Goal: Download file/media

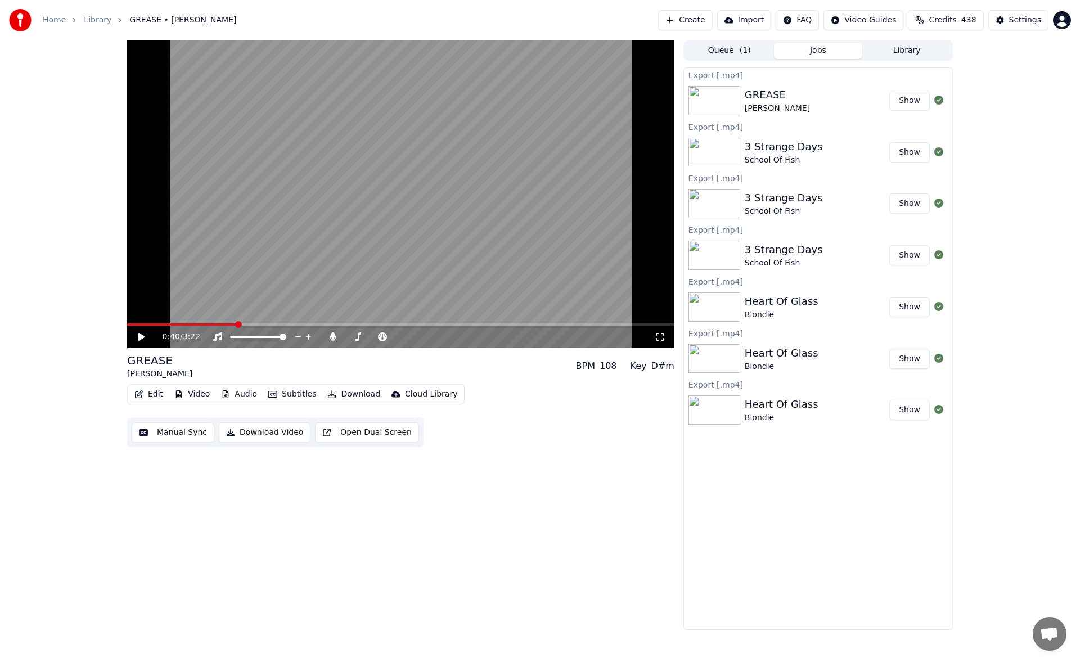
click at [49, 251] on div "0:40 / 3:22 GREASE [PERSON_NAME] BPM 108 Key D#m Edit Video Audio Subtitles Dow…" at bounding box center [540, 334] width 1080 height 589
click at [138, 337] on icon at bounding box center [141, 337] width 7 height 8
click at [348, 337] on span at bounding box center [350, 336] width 7 height 7
click at [141, 335] on icon at bounding box center [141, 336] width 6 height 7
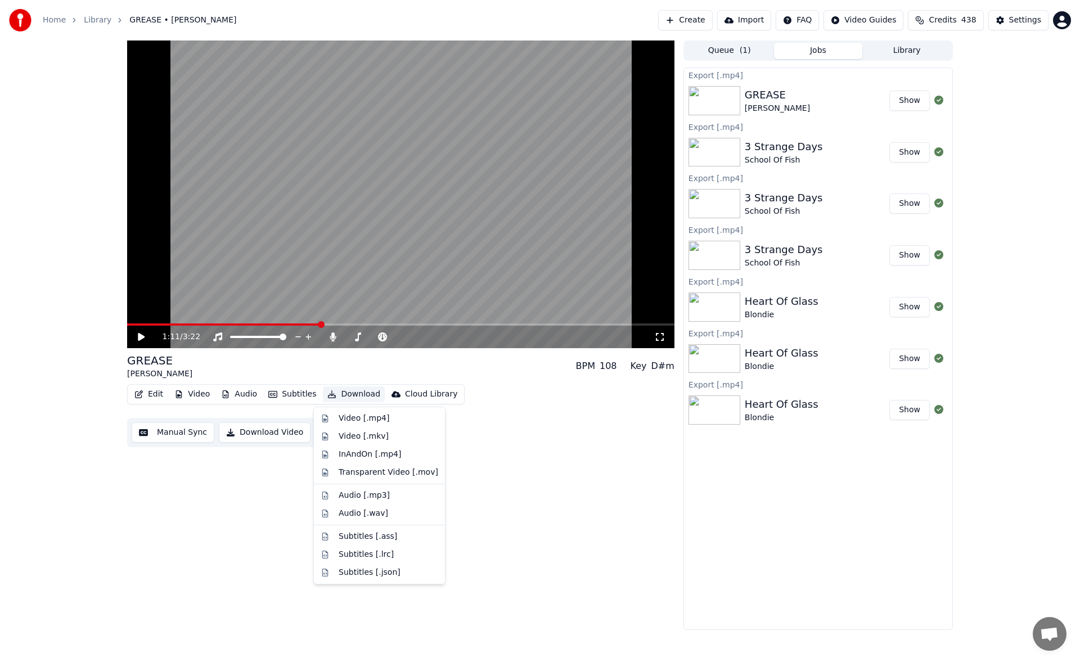
click at [355, 396] on button "Download" at bounding box center [354, 394] width 62 height 16
click at [362, 415] on div "Video [.mp4]" at bounding box center [364, 418] width 51 height 11
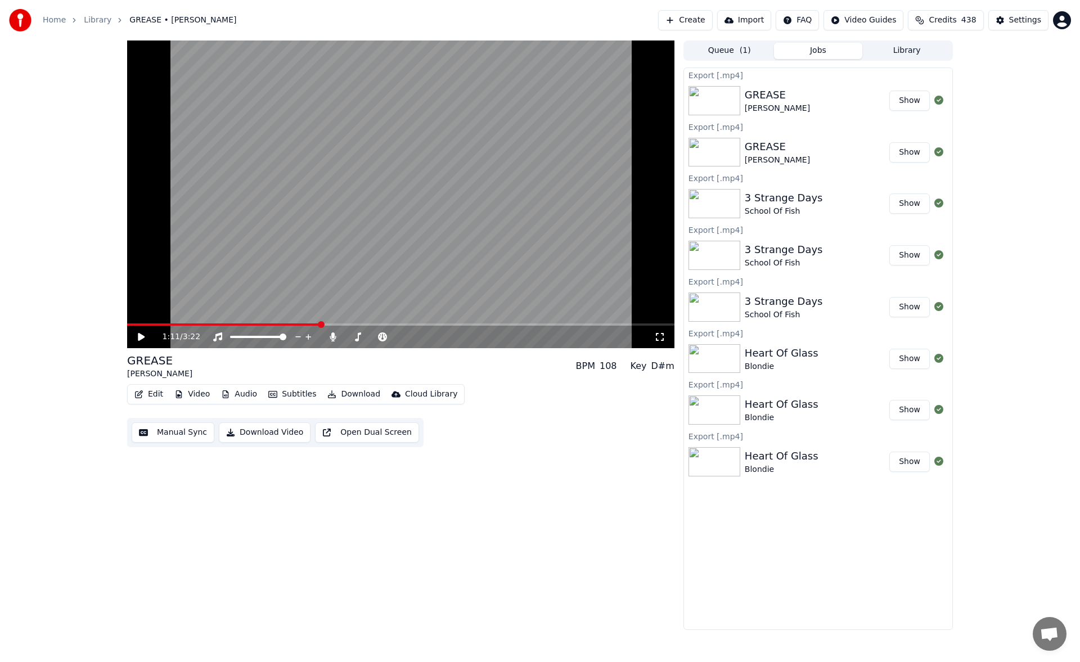
click at [909, 51] on button "Library" at bounding box center [906, 51] width 89 height 16
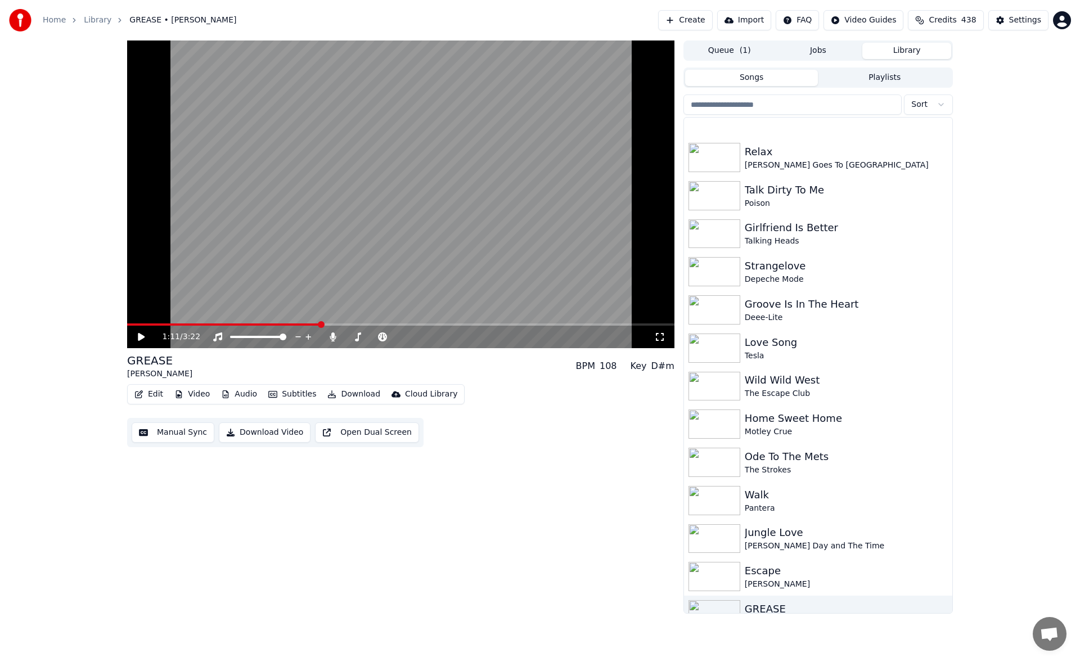
scroll to position [2709, 0]
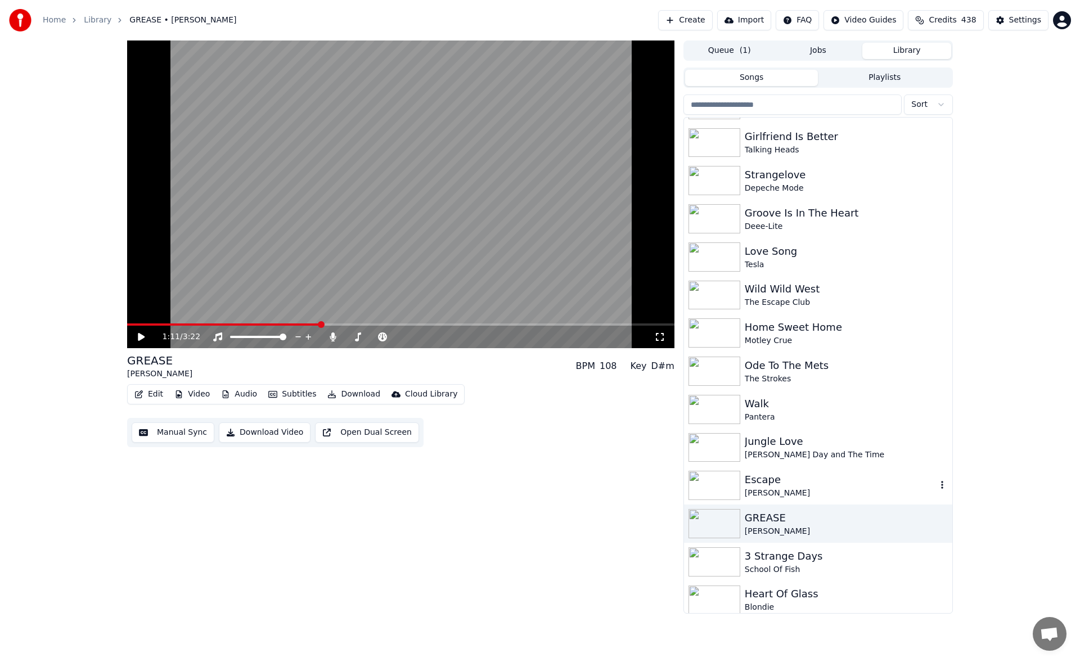
click at [817, 492] on div "[PERSON_NAME]" at bounding box center [841, 493] width 192 height 11
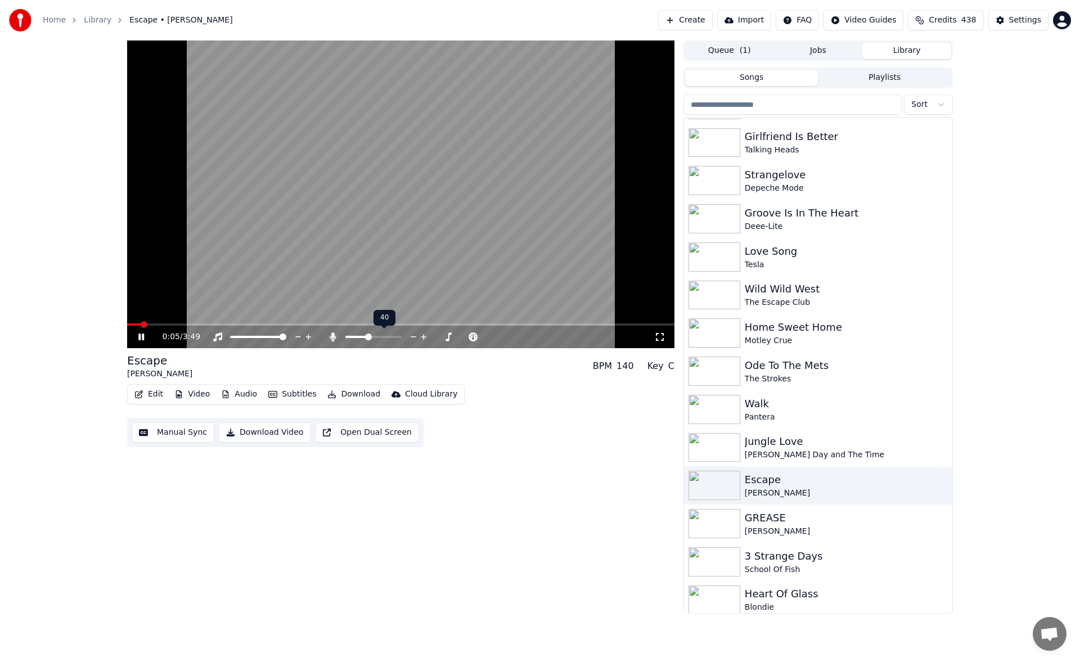
click at [368, 334] on span at bounding box center [368, 336] width 7 height 7
click at [318, 323] on span at bounding box center [400, 324] width 547 height 2
click at [359, 323] on span at bounding box center [400, 324] width 547 height 2
click at [357, 336] on icon at bounding box center [357, 336] width 11 height 9
click at [398, 339] on span at bounding box center [398, 336] width 7 height 7
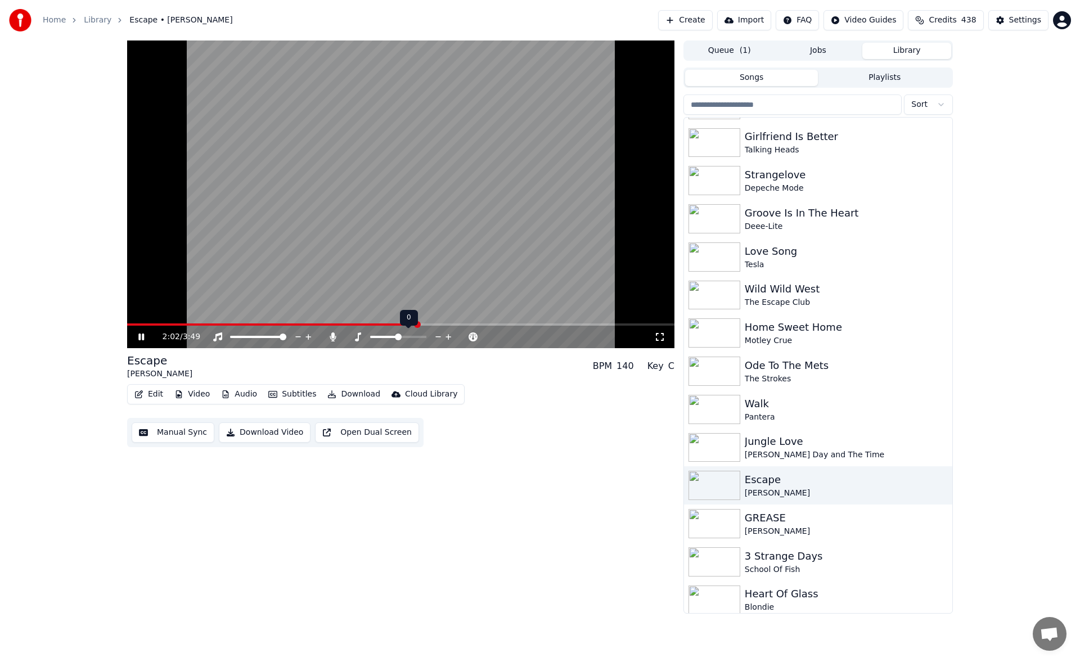
click at [398, 339] on span at bounding box center [398, 336] width 7 height 7
click at [386, 335] on span at bounding box center [389, 336] width 7 height 7
click at [492, 325] on span at bounding box center [400, 324] width 547 height 2
click at [787, 443] on div "Jungle Love" at bounding box center [841, 442] width 192 height 16
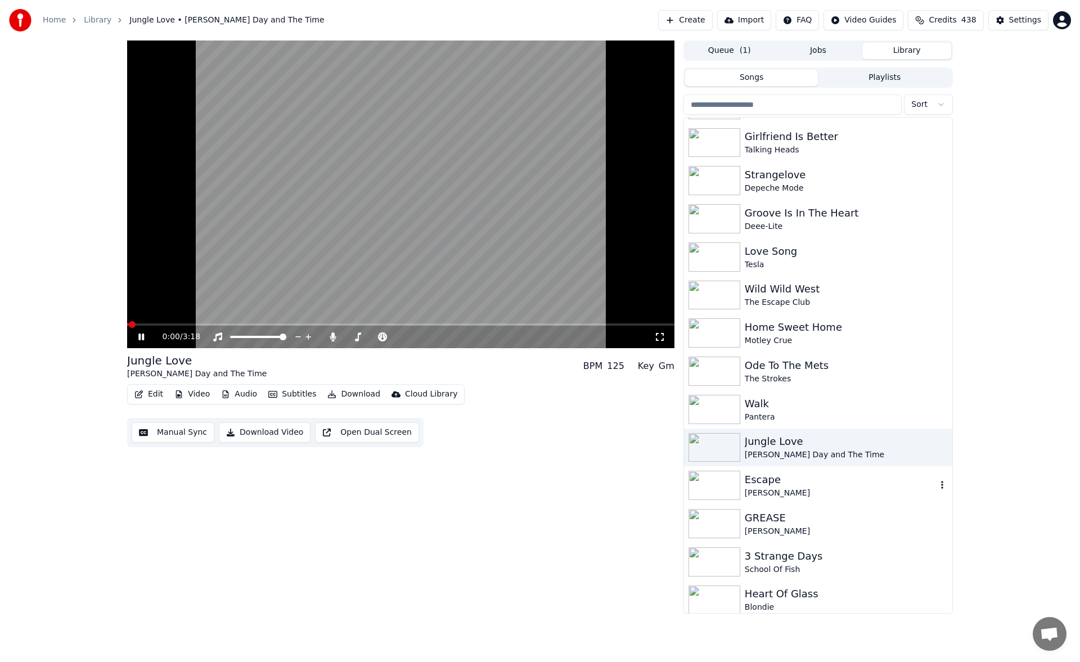
click at [779, 484] on div "Escape" at bounding box center [841, 480] width 192 height 16
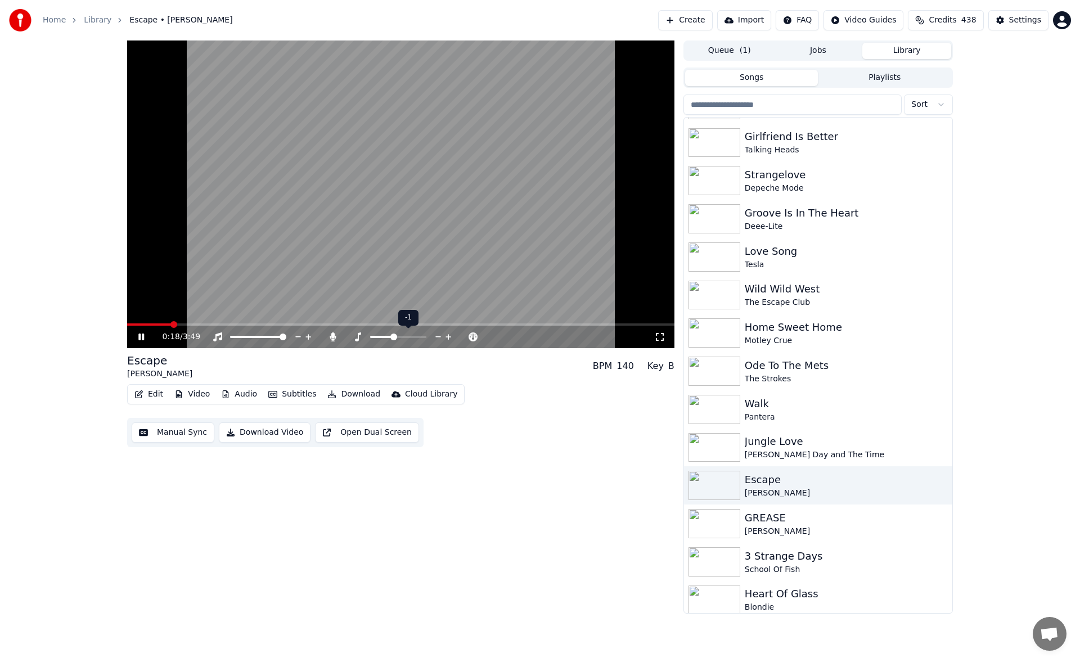
click at [391, 336] on span at bounding box center [393, 336] width 7 height 7
click at [396, 334] on span at bounding box center [398, 336] width 7 height 7
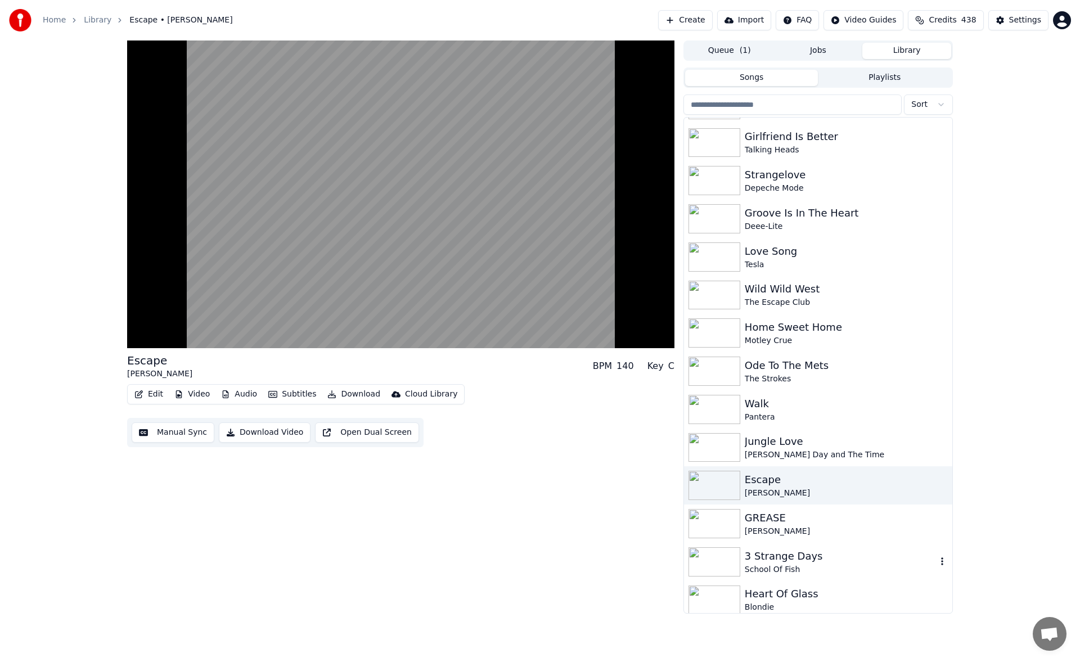
click at [778, 560] on div "3 Strange Days" at bounding box center [841, 556] width 192 height 16
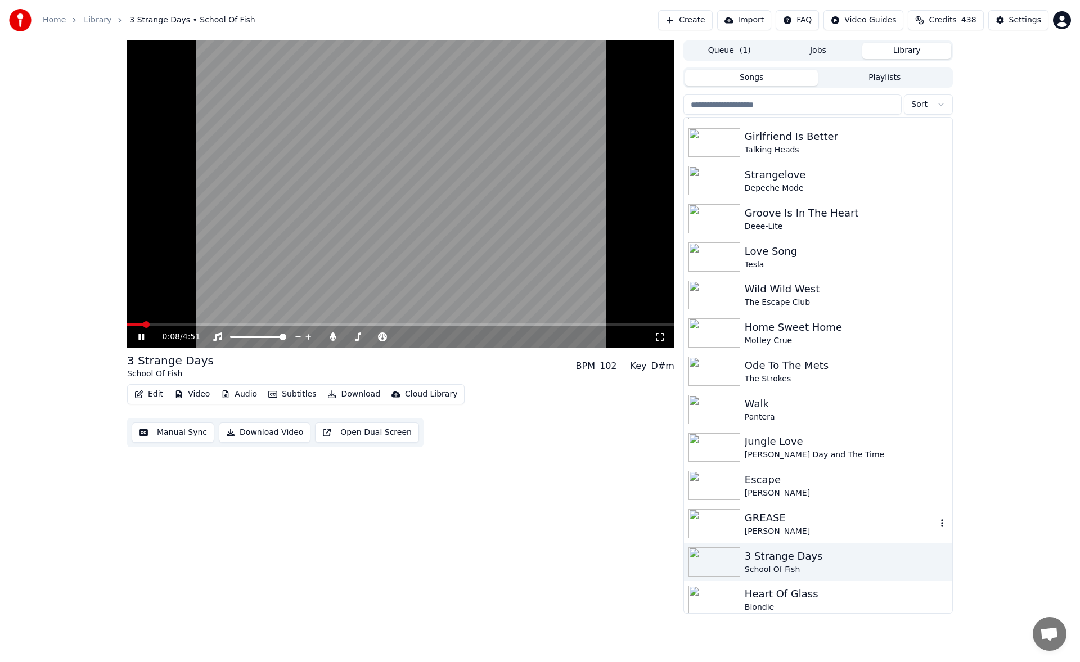
click at [824, 518] on div "GREASE" at bounding box center [841, 518] width 192 height 16
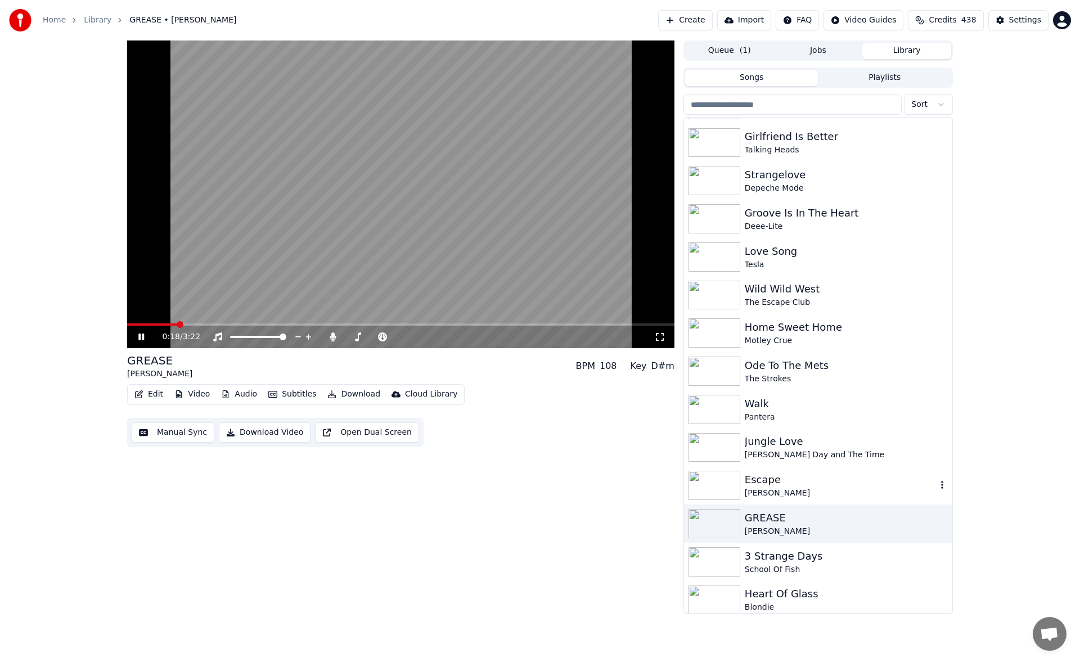
scroll to position [2765, 0]
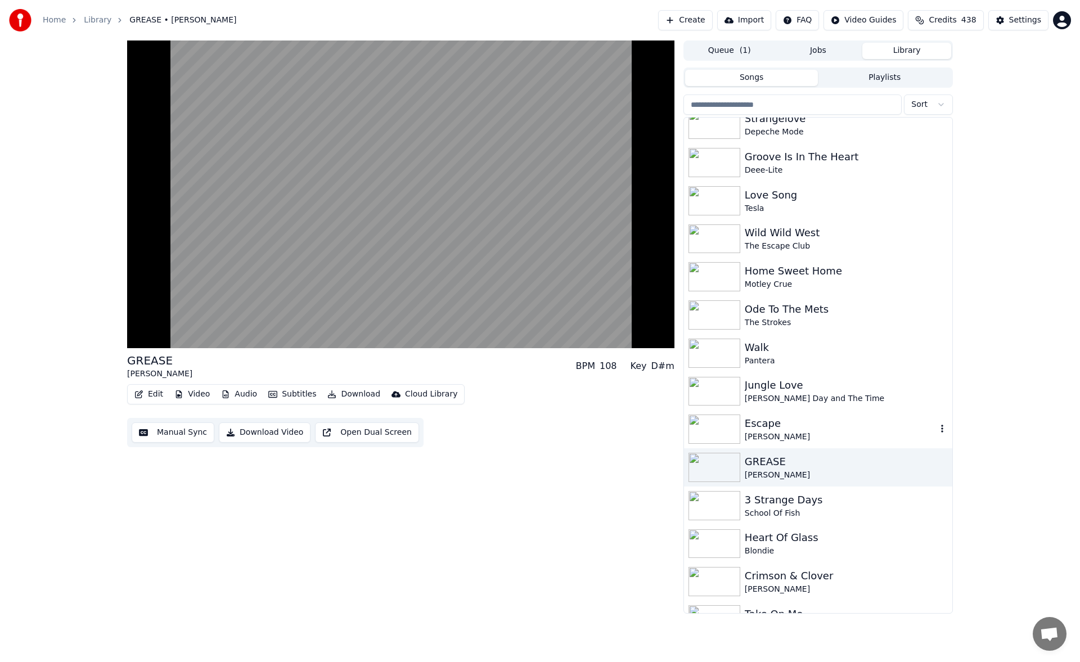
click at [779, 425] on div "Escape" at bounding box center [841, 424] width 192 height 16
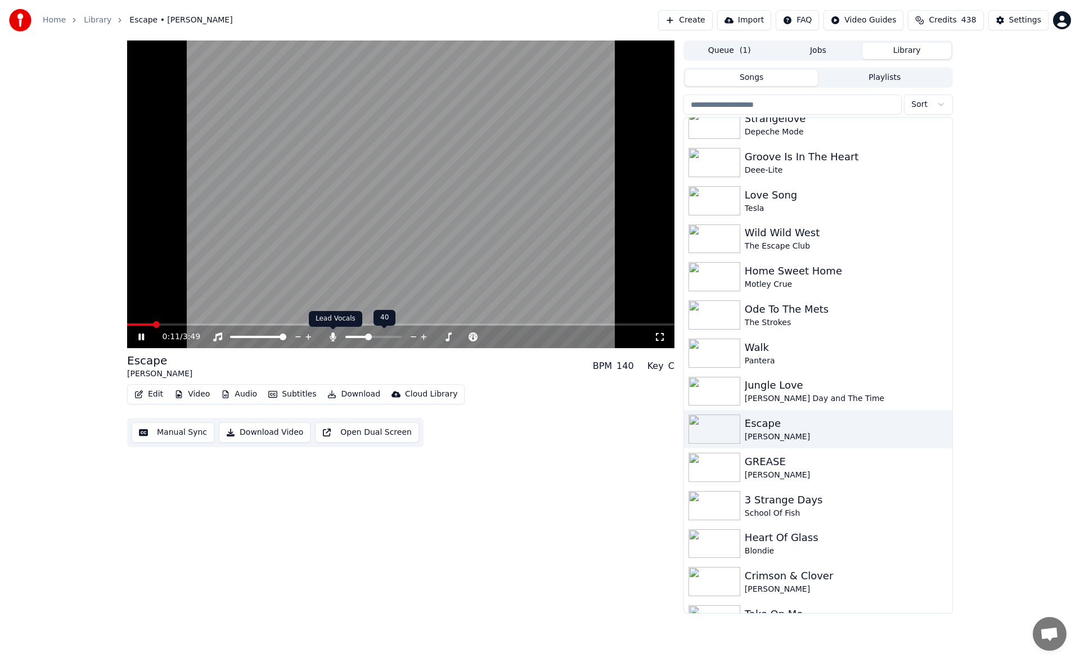
click at [332, 337] on icon at bounding box center [333, 336] width 6 height 9
click at [332, 337] on icon at bounding box center [332, 336] width 11 height 9
click at [362, 333] on span at bounding box center [363, 336] width 7 height 7
click at [141, 335] on icon at bounding box center [141, 336] width 6 height 7
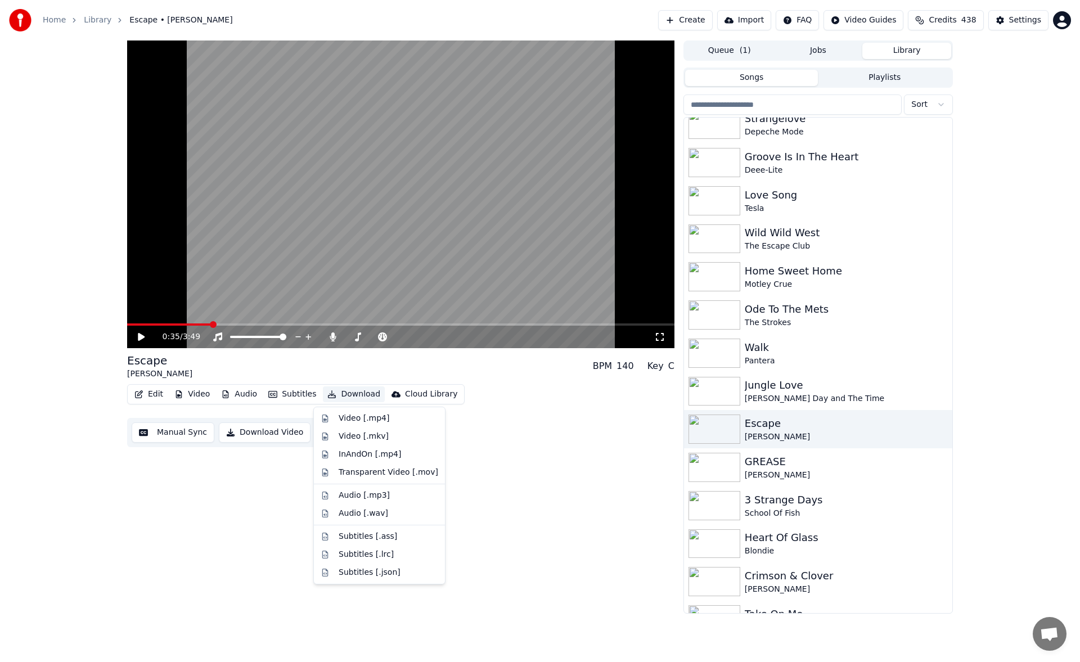
click at [341, 392] on button "Download" at bounding box center [354, 394] width 62 height 16
click at [358, 413] on div "Video [.mp4]" at bounding box center [364, 418] width 51 height 11
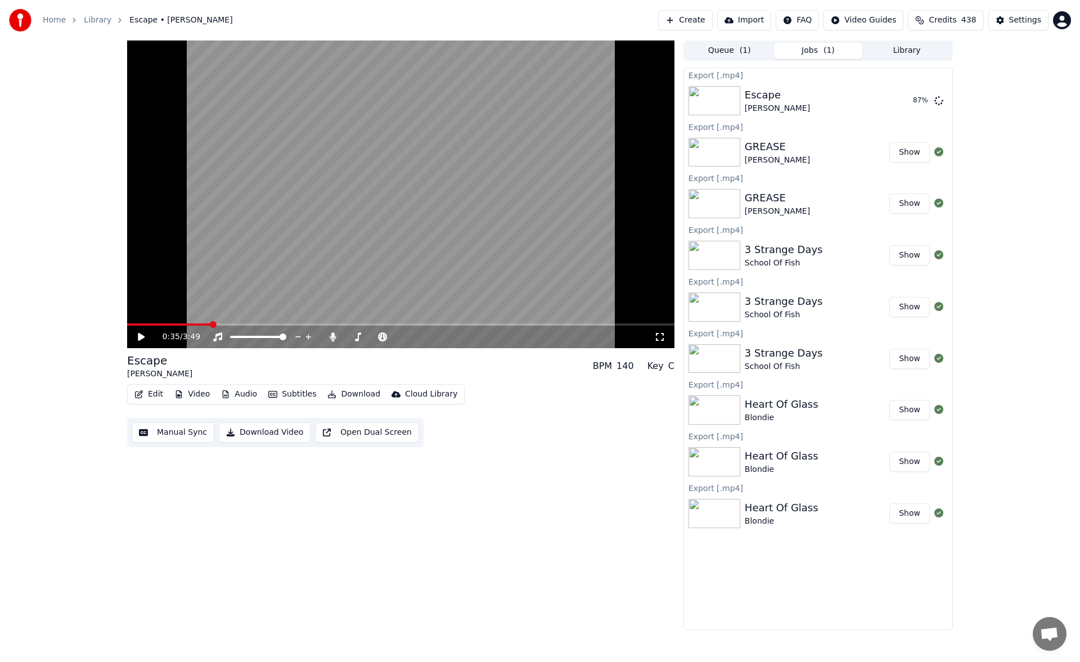
click at [188, 526] on div "0:35 / 3:49 Escape [PERSON_NAME] BPM 140 Key C Edit Video Audio Subtitles Downl…" at bounding box center [400, 334] width 547 height 589
click at [136, 335] on div "0:35 / 3:49" at bounding box center [401, 336] width 538 height 11
click at [141, 336] on icon at bounding box center [141, 337] width 7 height 8
click at [345, 333] on span at bounding box center [348, 336] width 7 height 7
click at [348, 337] on span at bounding box center [348, 336] width 7 height 7
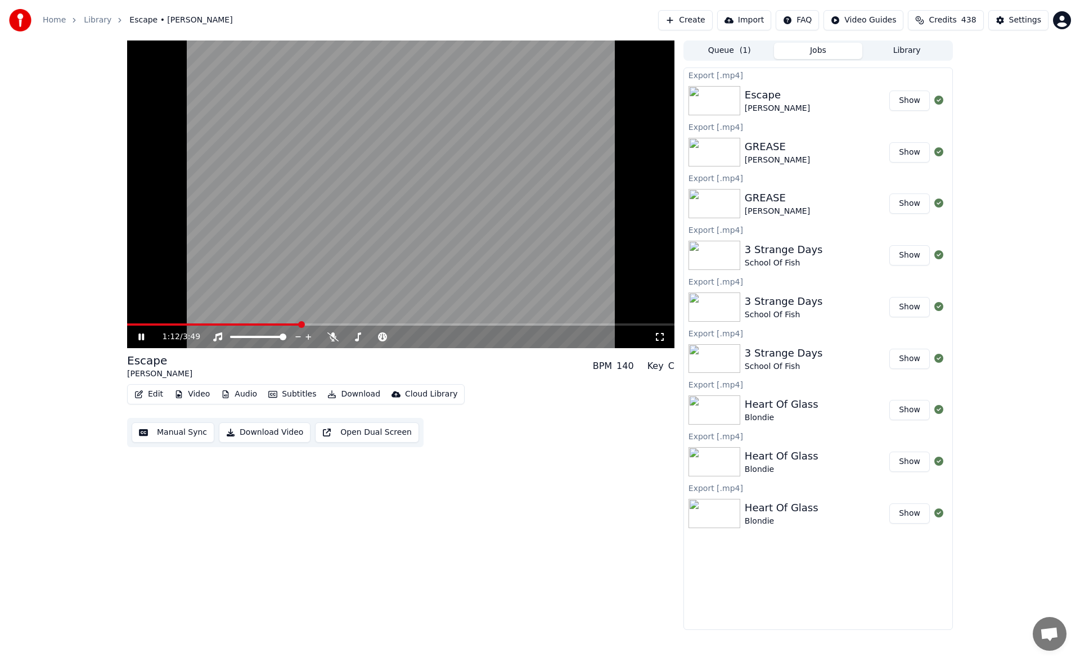
click at [352, 324] on span at bounding box center [400, 324] width 547 height 2
click at [348, 335] on span at bounding box center [351, 336] width 7 height 7
click at [138, 337] on icon at bounding box center [149, 336] width 26 height 9
click at [348, 395] on button "Download" at bounding box center [354, 394] width 62 height 16
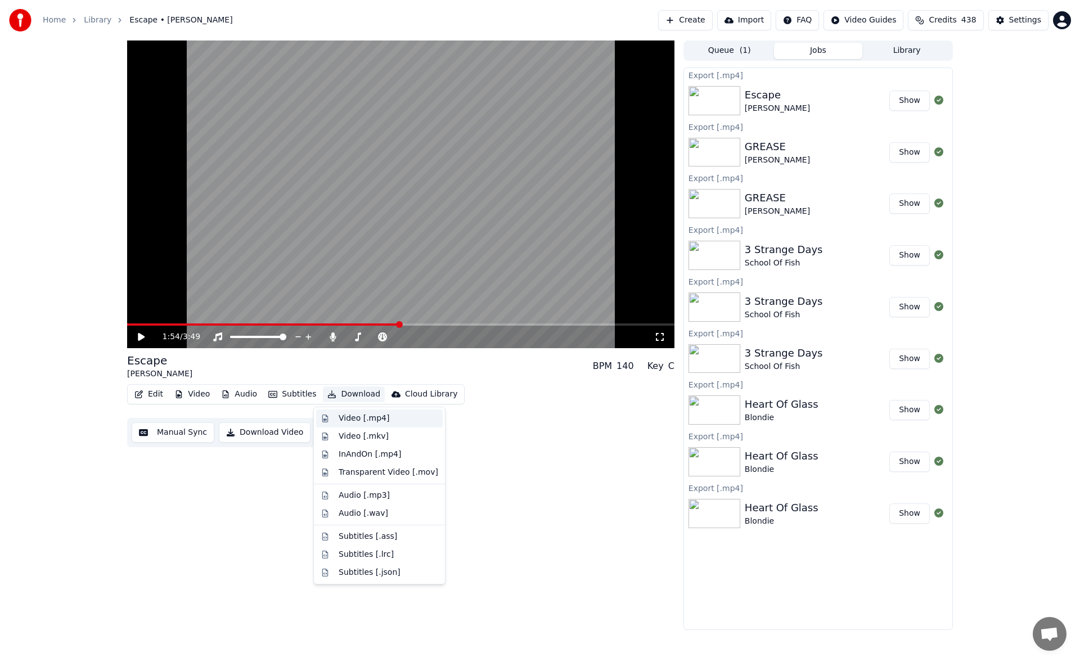
click at [358, 415] on div "Video [.mp4]" at bounding box center [364, 418] width 51 height 11
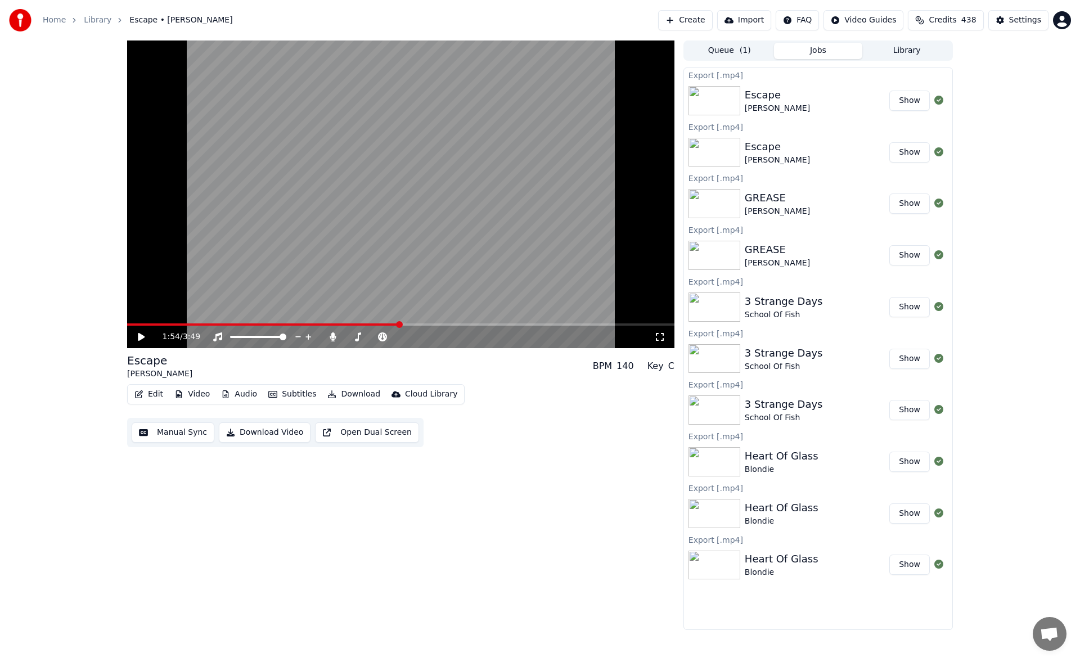
click at [907, 53] on button "Library" at bounding box center [906, 51] width 89 height 16
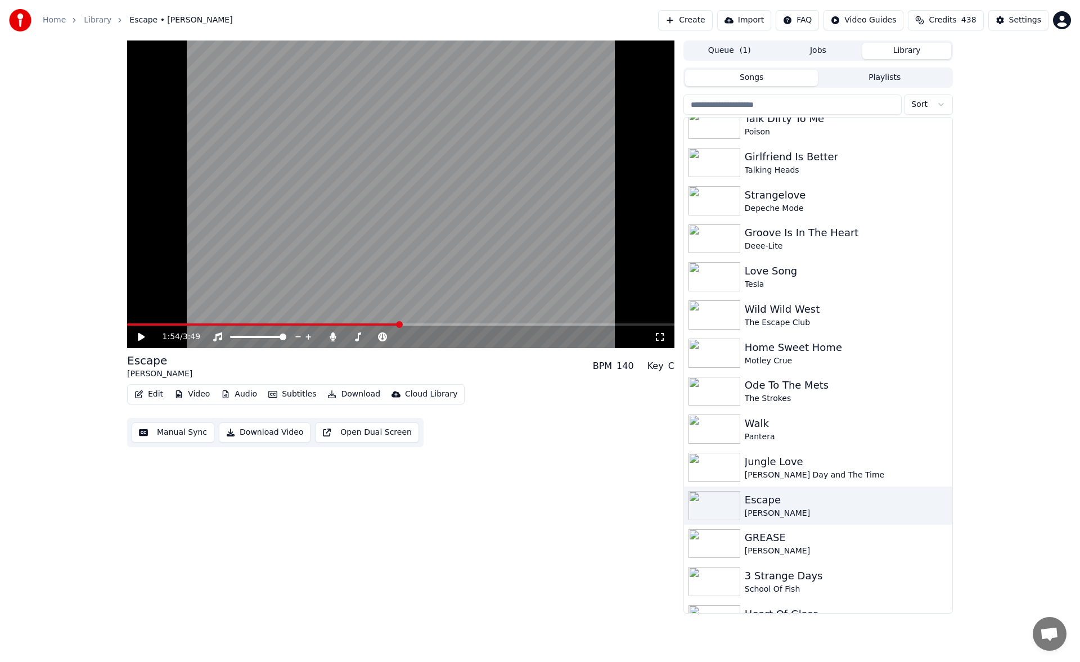
scroll to position [2704, 0]
